Goal: Information Seeking & Learning: Learn about a topic

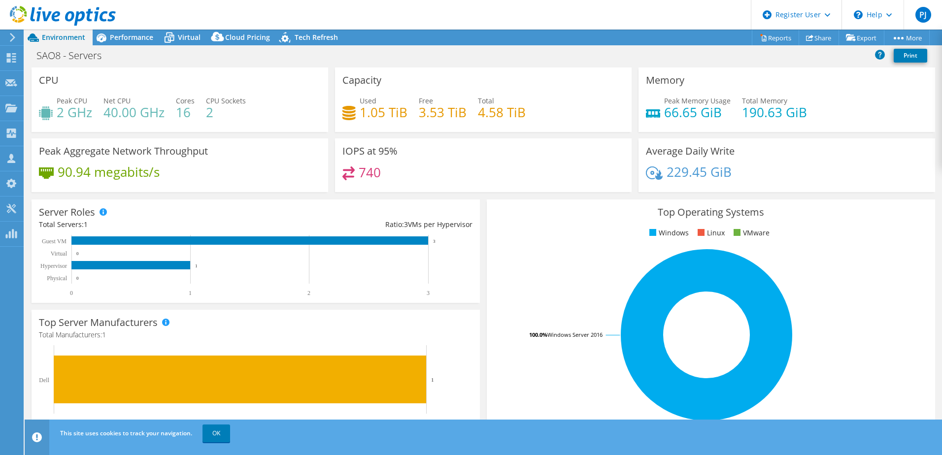
select select "USD"
click at [132, 35] on span "Performance" at bounding box center [131, 37] width 43 height 9
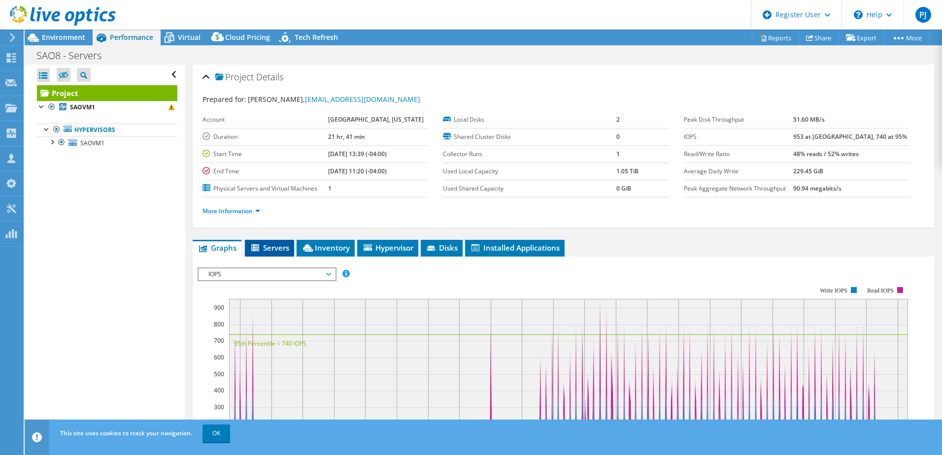
click at [279, 250] on span "Servers" at bounding box center [269, 248] width 39 height 10
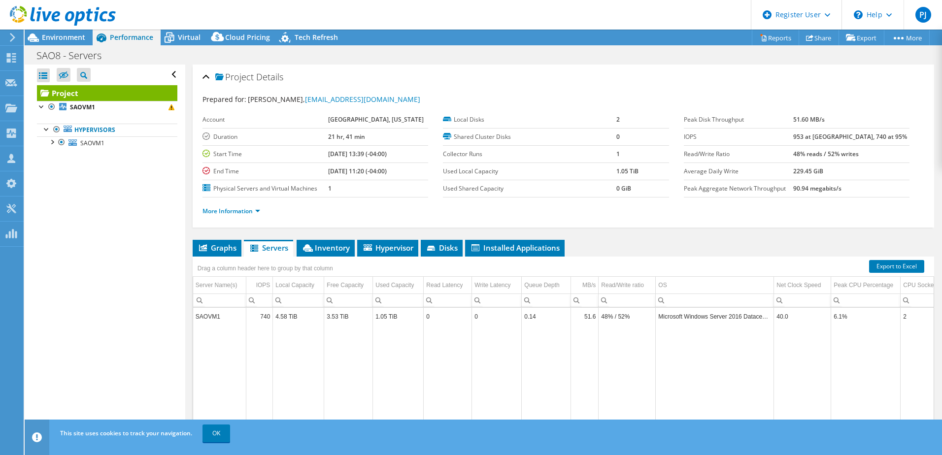
click at [218, 259] on div "Drag a column header here to group by that column" at bounding box center [265, 267] width 140 height 16
click at [225, 207] on link "More Information" at bounding box center [231, 211] width 58 height 8
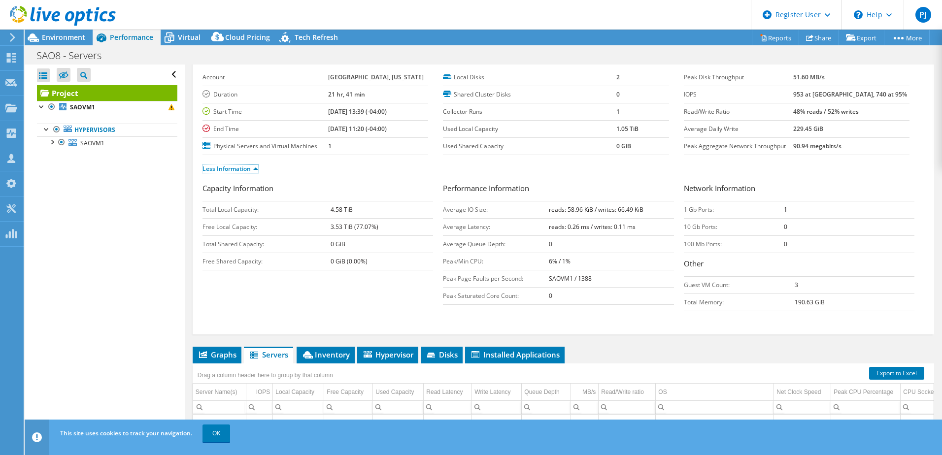
scroll to position [99, 0]
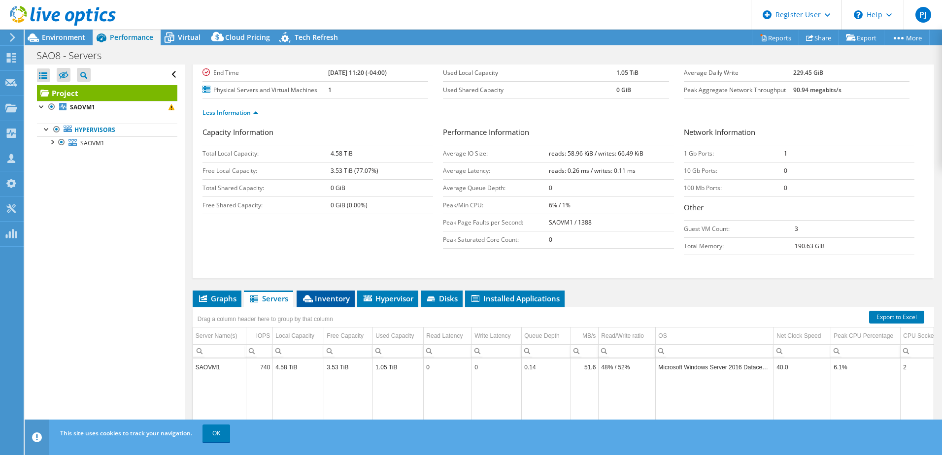
click at [339, 298] on span "Inventory" at bounding box center [326, 299] width 48 height 10
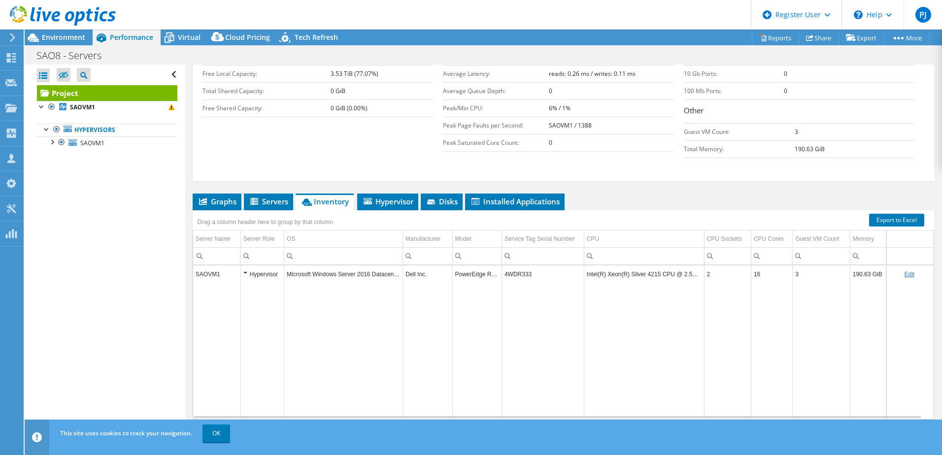
scroll to position [217, 0]
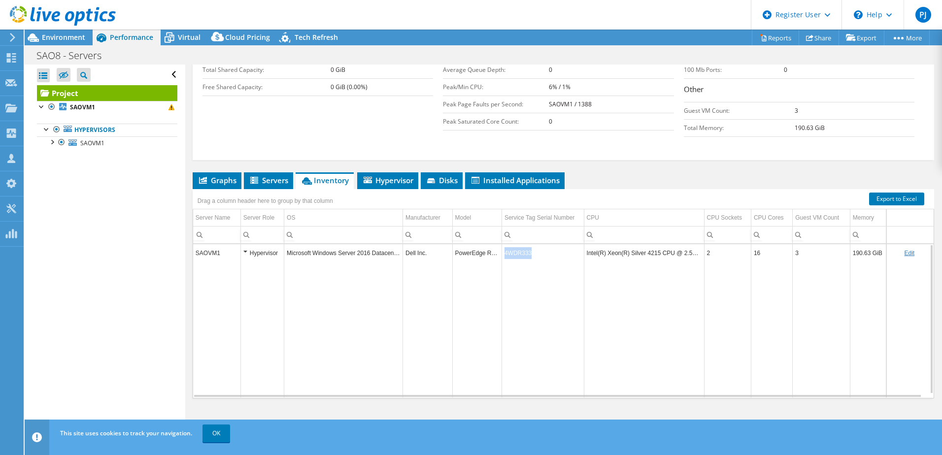
drag, startPoint x: 537, startPoint y: 255, endPoint x: 503, endPoint y: 252, distance: 34.1
click at [503, 252] on td "4WDR333" at bounding box center [543, 252] width 82 height 17
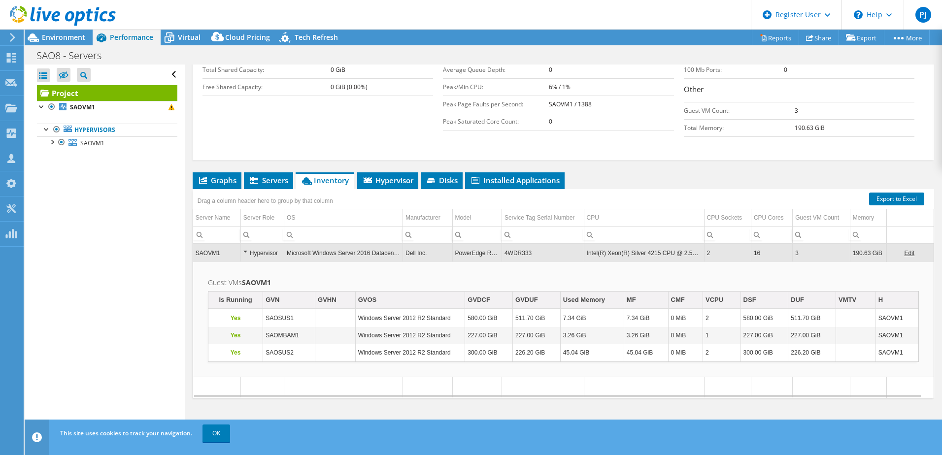
drag, startPoint x: 507, startPoint y: 253, endPoint x: 500, endPoint y: 255, distance: 7.6
click at [500, 255] on td "PowerEdge R740" at bounding box center [476, 252] width 49 height 17
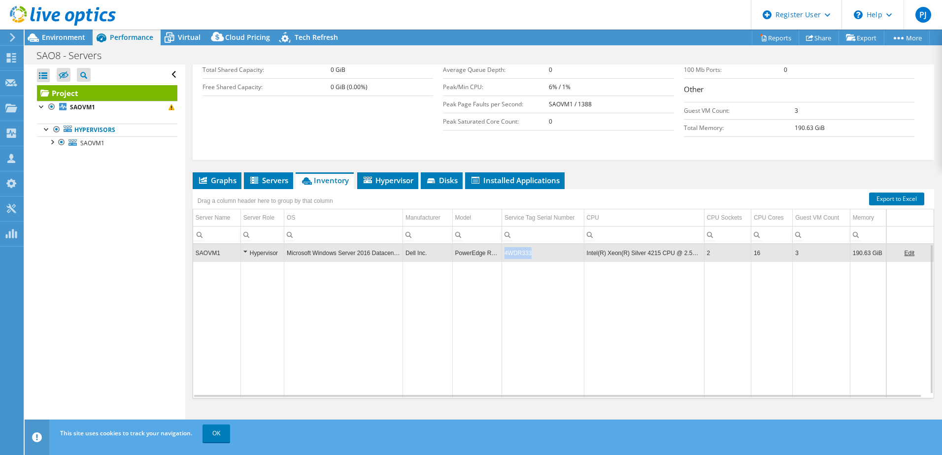
drag, startPoint x: 532, startPoint y: 250, endPoint x: 504, endPoint y: 253, distance: 27.7
click at [504, 253] on td "4WDR333" at bounding box center [543, 252] width 82 height 17
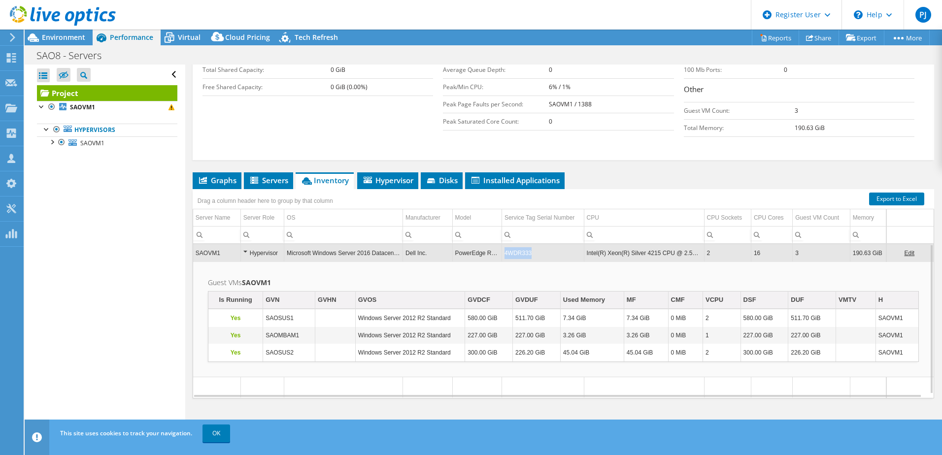
drag, startPoint x: 508, startPoint y: 253, endPoint x: 528, endPoint y: 252, distance: 19.7
click at [528, 252] on td "4WDR333" at bounding box center [543, 252] width 82 height 17
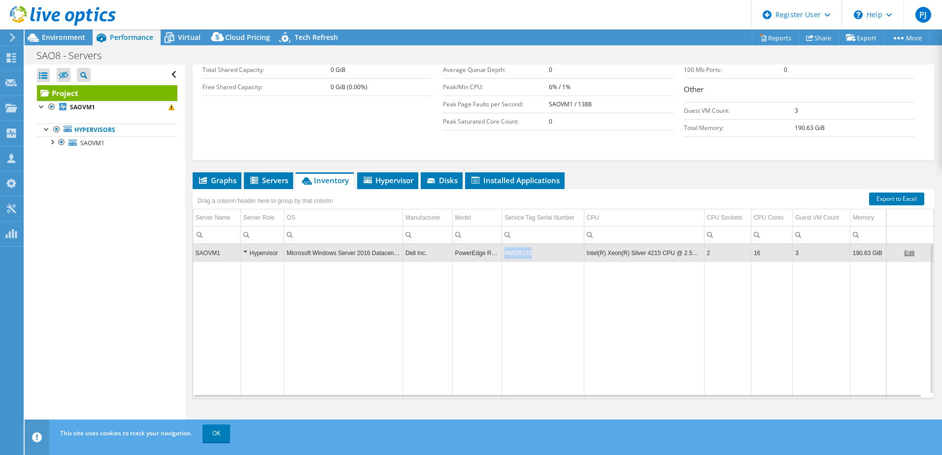
drag, startPoint x: 504, startPoint y: 254, endPoint x: 531, endPoint y: 258, distance: 27.9
click at [531, 258] on td "4WDR333" at bounding box center [543, 252] width 82 height 17
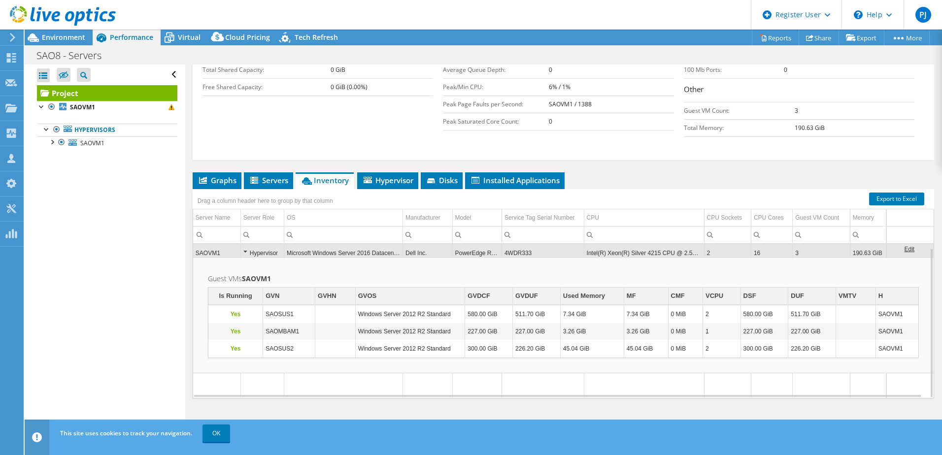
scroll to position [4, 0]
click at [513, 251] on td "4WDR333" at bounding box center [543, 248] width 82 height 17
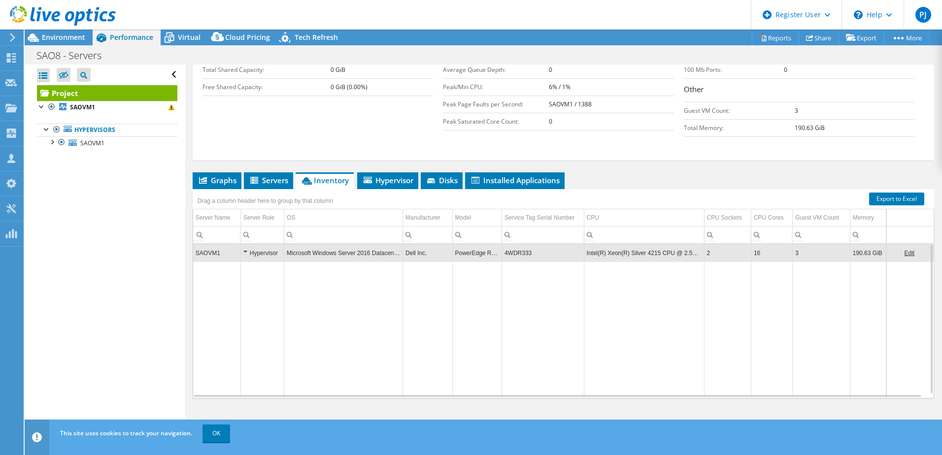
click at [513, 251] on td "4WDR333" at bounding box center [543, 252] width 82 height 17
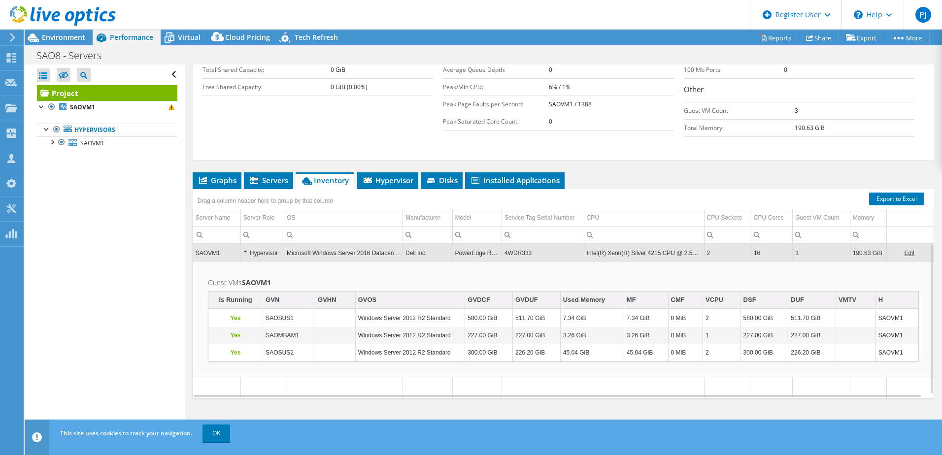
click at [513, 251] on td "4WDR333" at bounding box center [543, 252] width 82 height 17
drag, startPoint x: 513, startPoint y: 251, endPoint x: 506, endPoint y: 251, distance: 6.4
click at [506, 251] on td "4WDR333" at bounding box center [543, 252] width 82 height 17
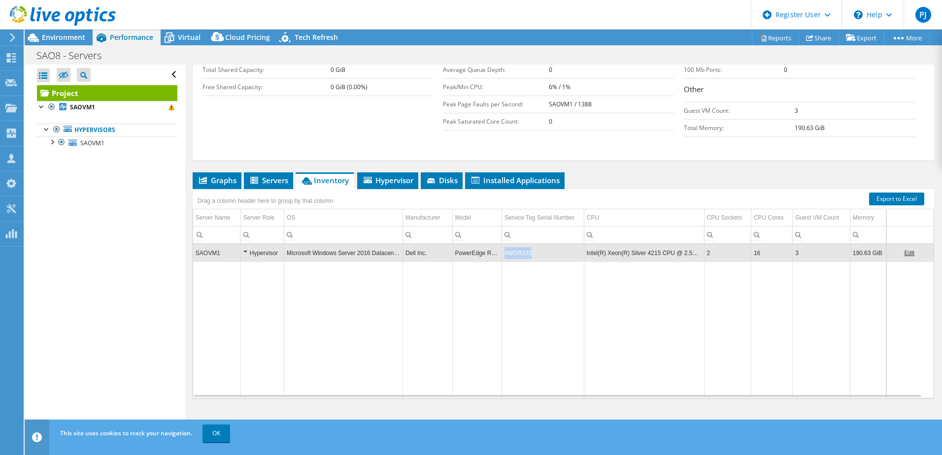
click at [506, 251] on td "4WDR333" at bounding box center [543, 252] width 82 height 17
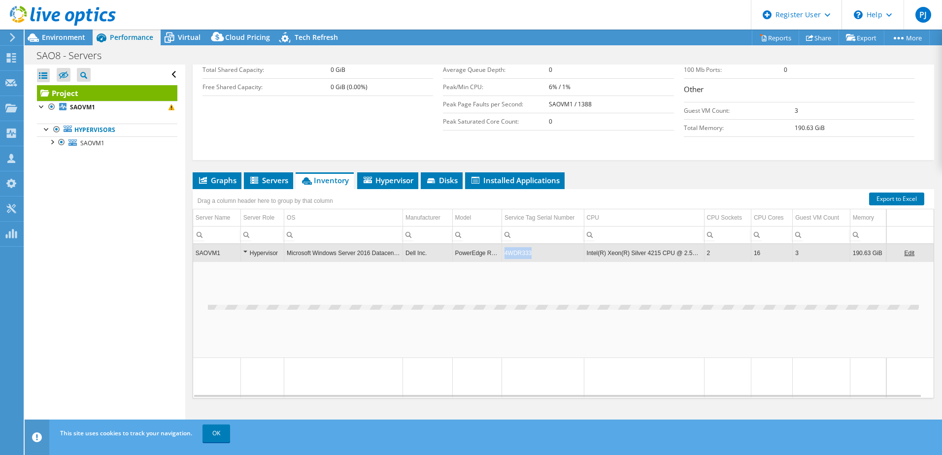
click at [506, 251] on td "4WDR333" at bounding box center [543, 252] width 82 height 17
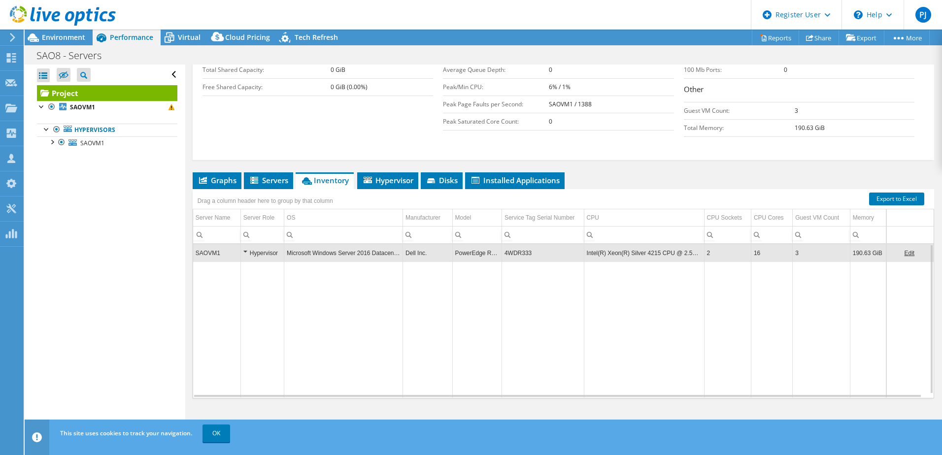
drag, startPoint x: 507, startPoint y: 251, endPoint x: 501, endPoint y: 247, distance: 8.2
click at [502, 247] on td "4WDR333" at bounding box center [543, 252] width 82 height 17
